Goal: Information Seeking & Learning: Learn about a topic

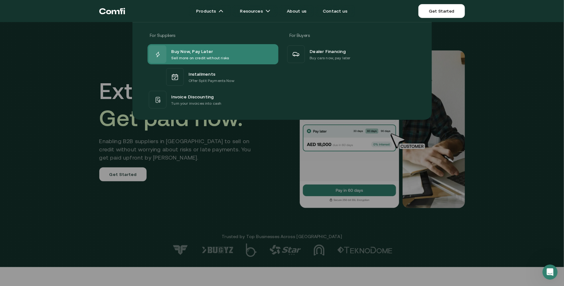
click at [205, 57] on p "Sell more on credit without risks" at bounding box center [201, 58] width 58 height 6
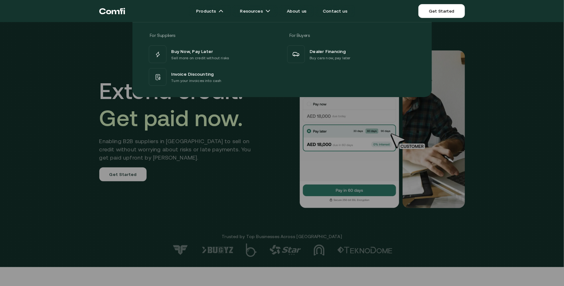
click at [120, 14] on icon "Return to the top of the Comfi home page" at bounding box center [112, 11] width 26 height 19
